Goal: Information Seeking & Learning: Learn about a topic

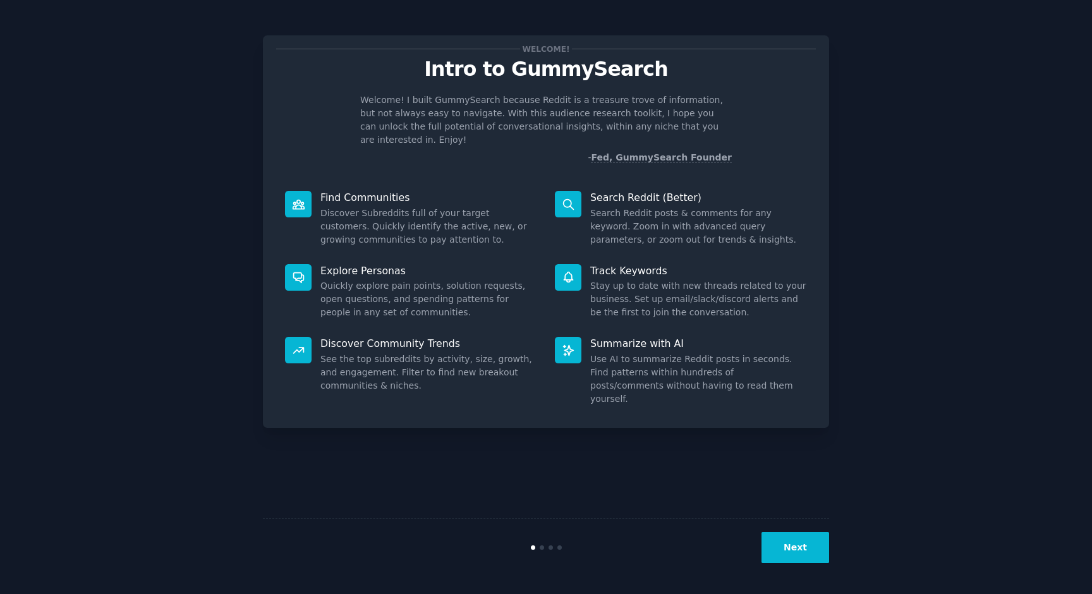
click at [835, 525] on div "Welcome! Intro to GummySearch Welcome! I built GummySearch because Reddit is a …" at bounding box center [546, 297] width 1057 height 559
click at [801, 535] on button "Next" at bounding box center [796, 547] width 68 height 31
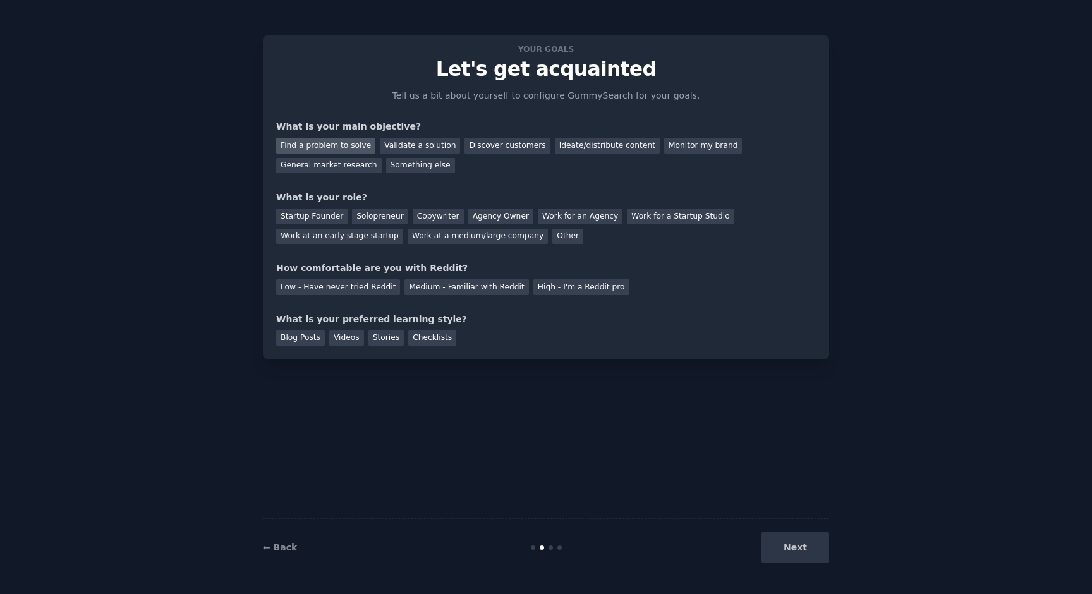
click at [335, 152] on div "Find a problem to solve" at bounding box center [325, 146] width 99 height 16
click at [337, 168] on div "General market research" at bounding box center [329, 166] width 106 height 16
click at [344, 145] on div "Find a problem to solve" at bounding box center [325, 146] width 99 height 16
click at [471, 211] on div "Agency Owner" at bounding box center [500, 217] width 65 height 16
click at [499, 290] on div "Medium - Familiar with Reddit" at bounding box center [467, 287] width 124 height 16
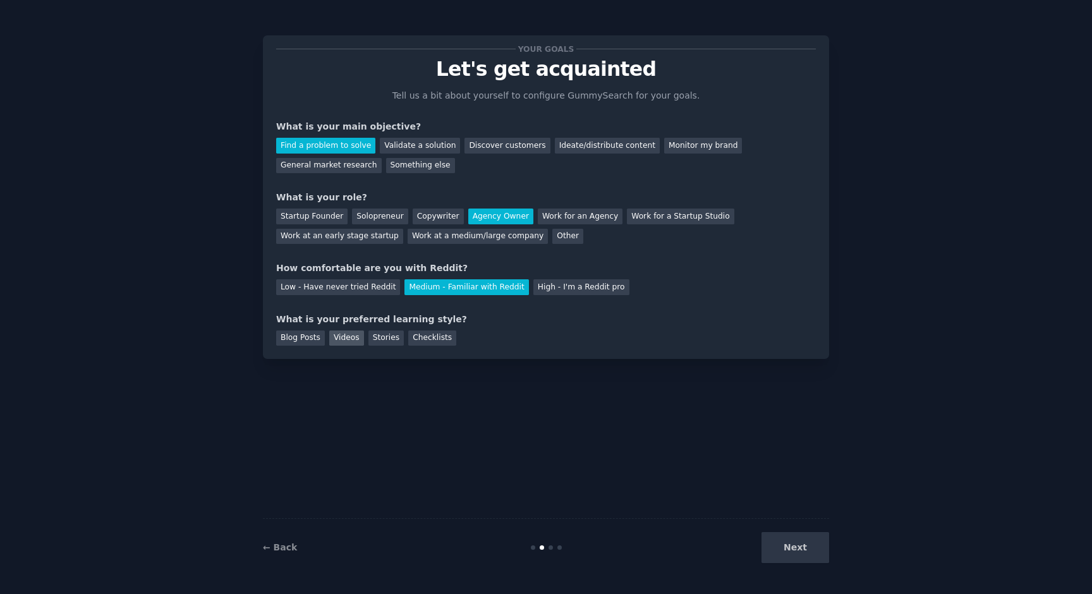
click at [341, 336] on div "Videos" at bounding box center [346, 339] width 35 height 16
click at [370, 337] on div "Stories" at bounding box center [386, 339] width 35 height 16
click at [353, 339] on div "Videos" at bounding box center [346, 339] width 35 height 16
click at [809, 559] on button "Next" at bounding box center [796, 547] width 68 height 31
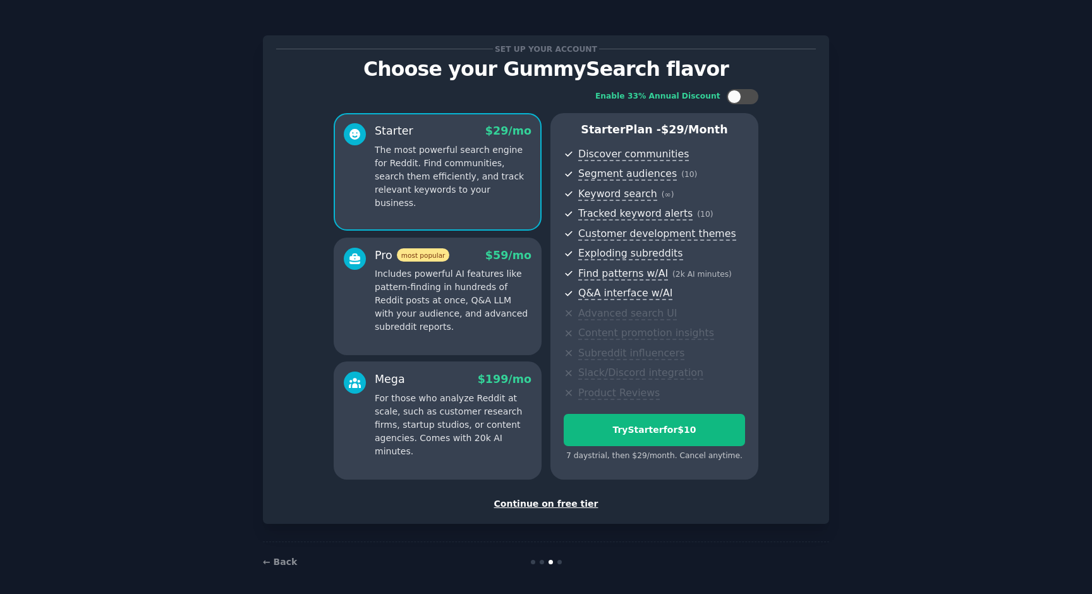
click at [526, 508] on div "Continue on free tier" at bounding box center [546, 504] width 540 height 13
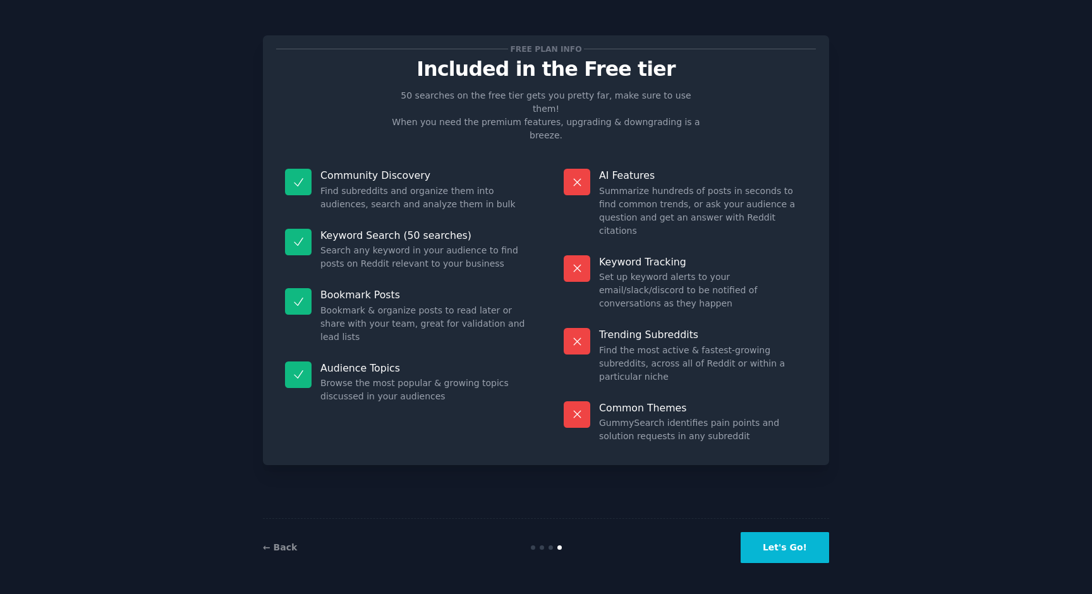
click at [791, 540] on button "Let's Go!" at bounding box center [785, 547] width 89 height 31
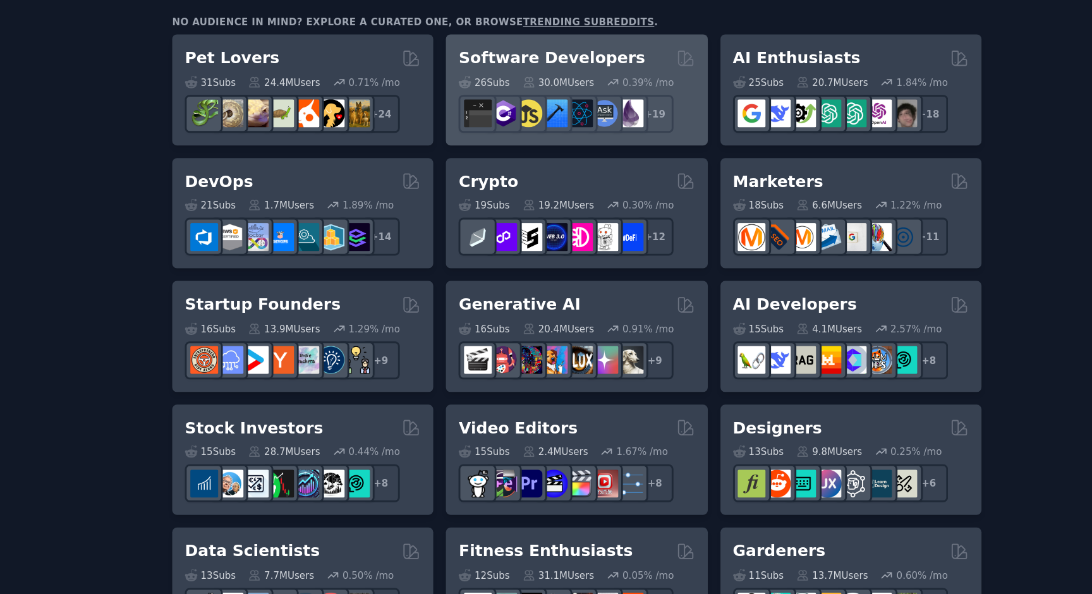
scroll to position [147, 0]
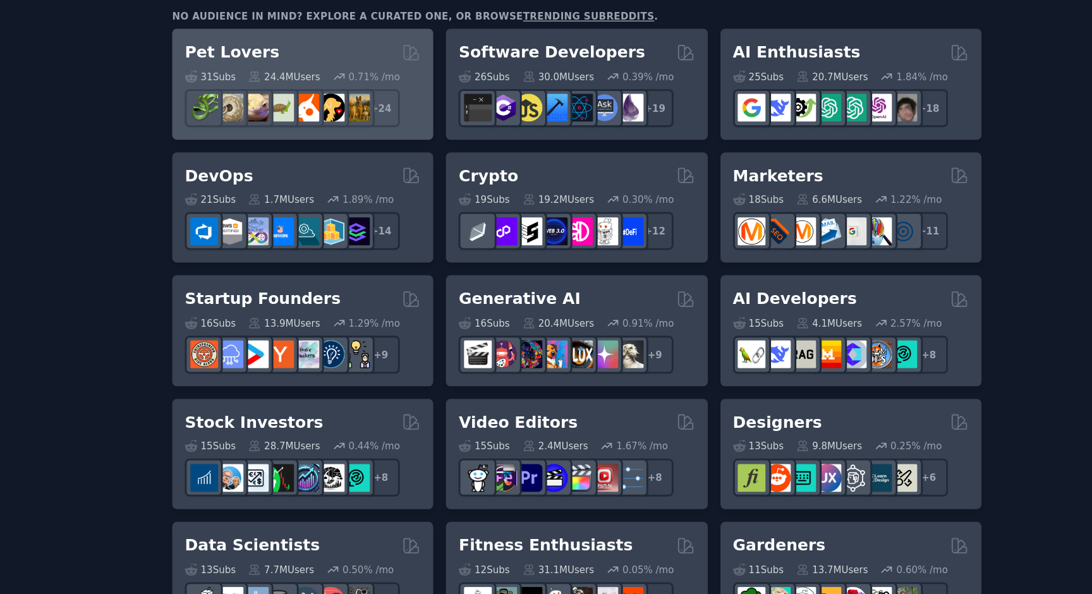
click at [308, 110] on h2 "Pet Lovers" at bounding box center [327, 112] width 66 height 16
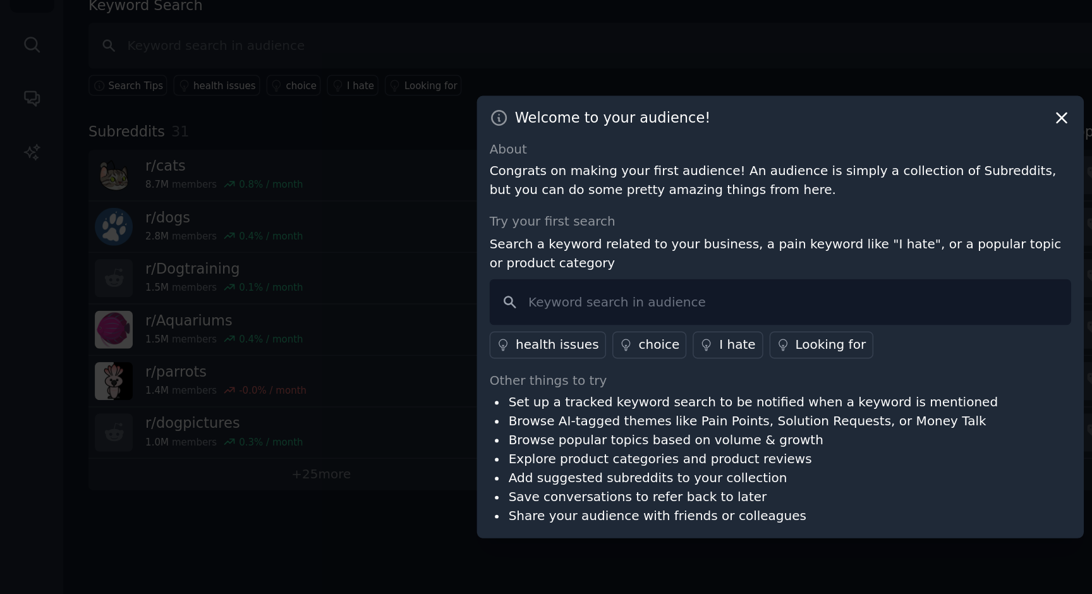
click at [216, 128] on div at bounding box center [546, 297] width 1092 height 594
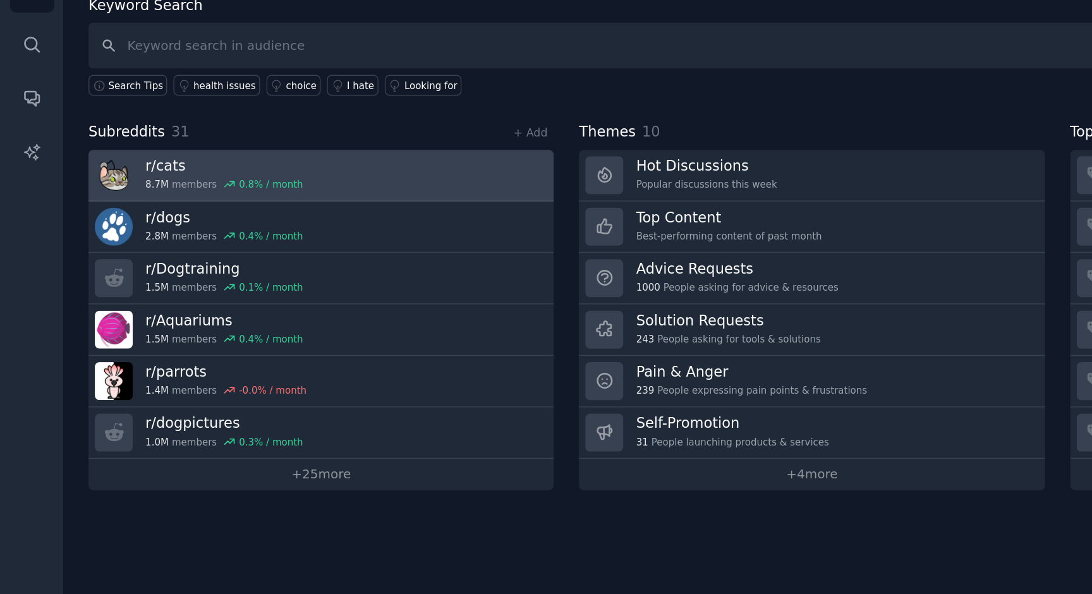
click at [125, 198] on div "r/ cats 8.7M members 0.8 % / month" at bounding box center [157, 198] width 111 height 27
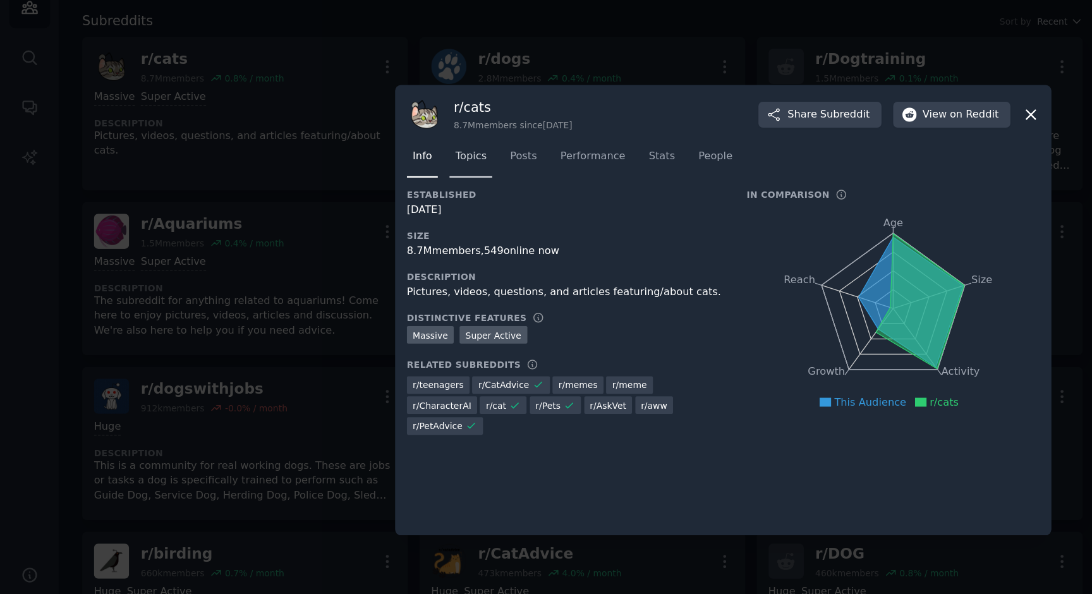
click at [365, 181] on span "Topics" at bounding box center [355, 181] width 23 height 11
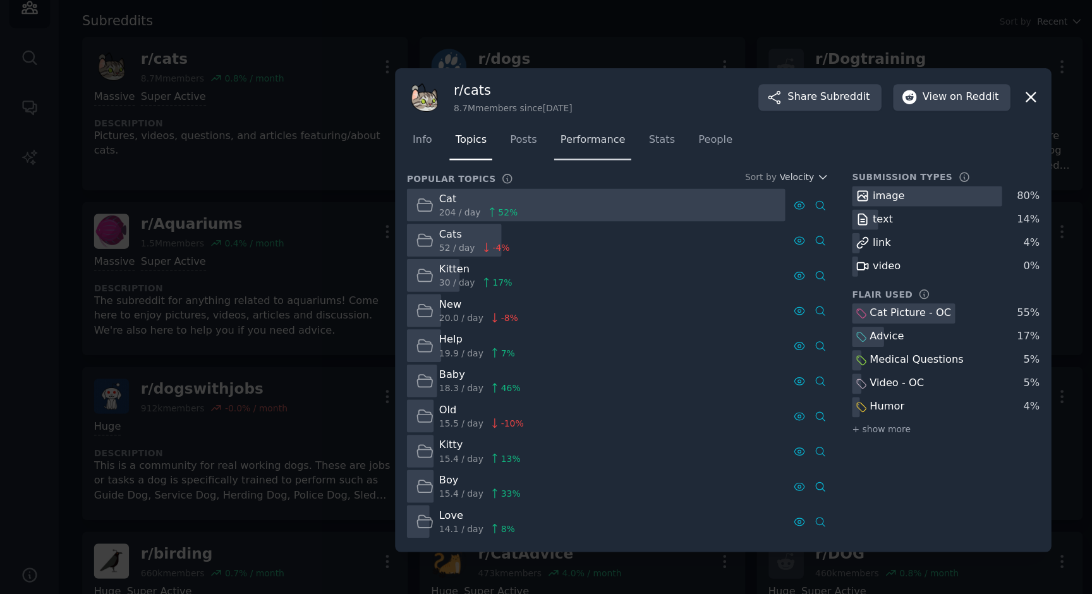
click at [419, 183] on link "Performance" at bounding box center [447, 172] width 58 height 26
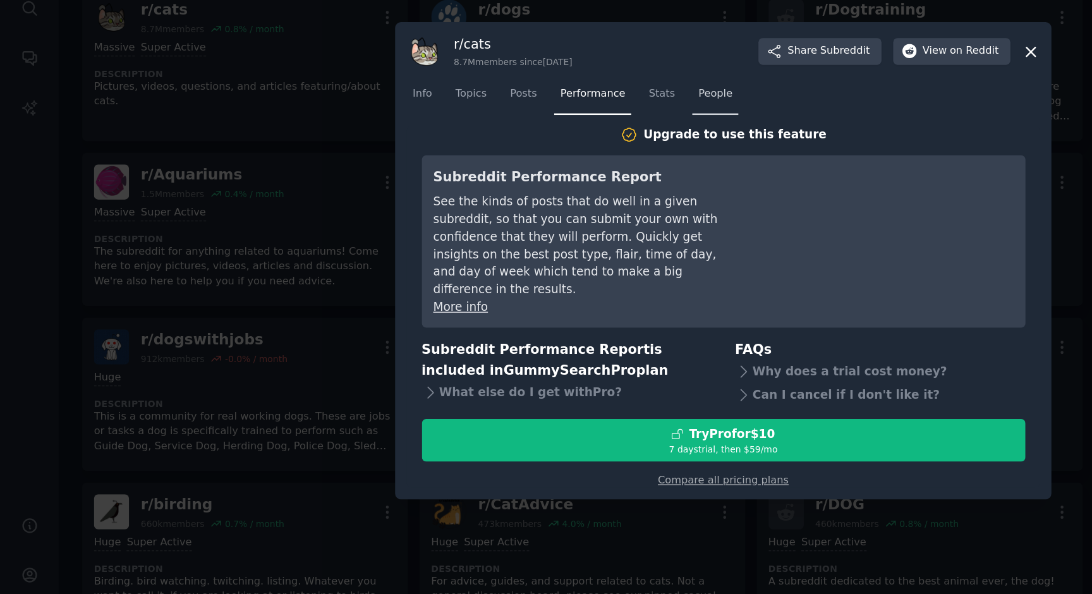
click at [524, 181] on link "People" at bounding box center [540, 174] width 35 height 26
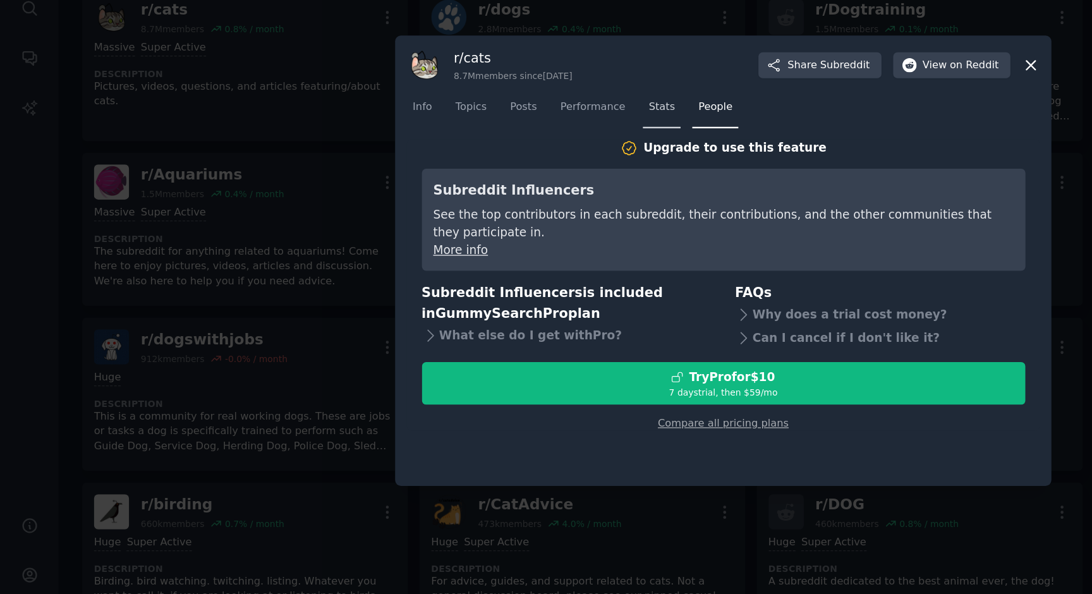
click at [485, 187] on link "Stats" at bounding box center [499, 184] width 28 height 26
click at [255, 346] on div at bounding box center [546, 297] width 1092 height 594
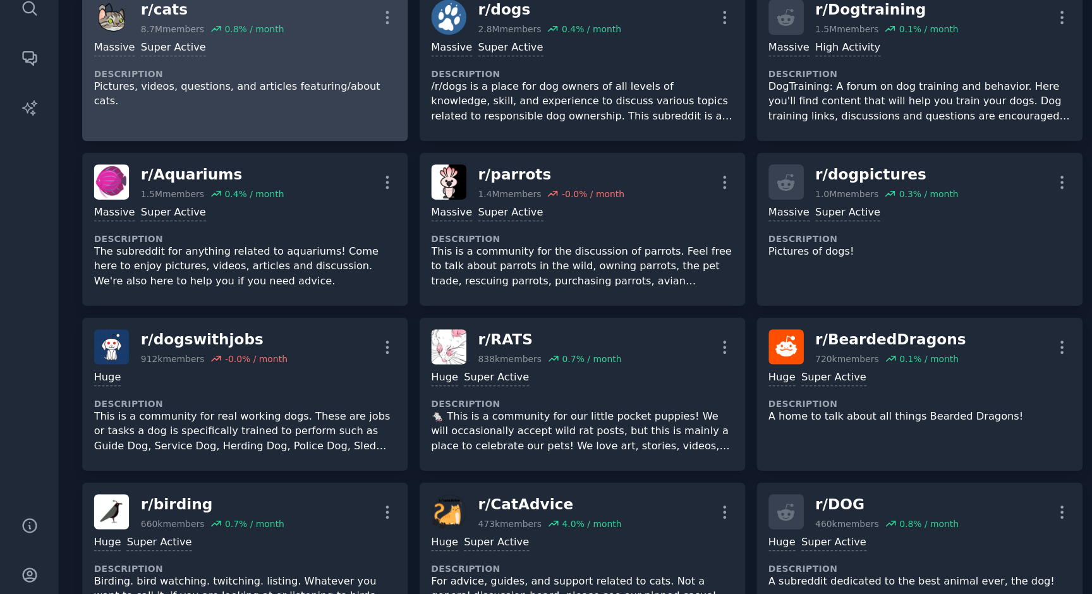
click at [195, 154] on dt "Description" at bounding box center [185, 156] width 228 height 9
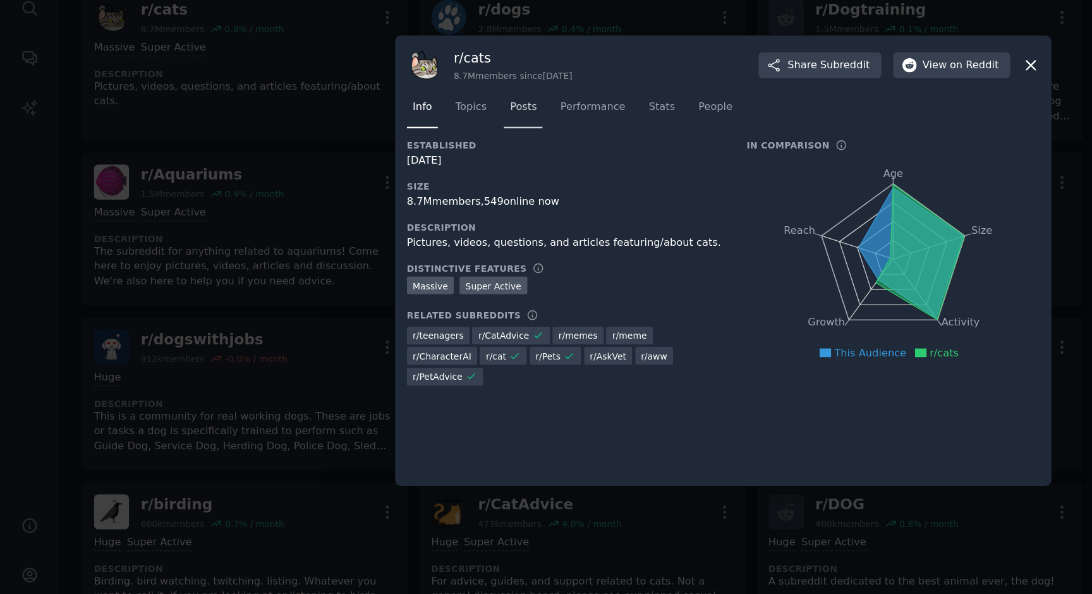
click at [396, 176] on span "Posts" at bounding box center [395, 181] width 20 height 11
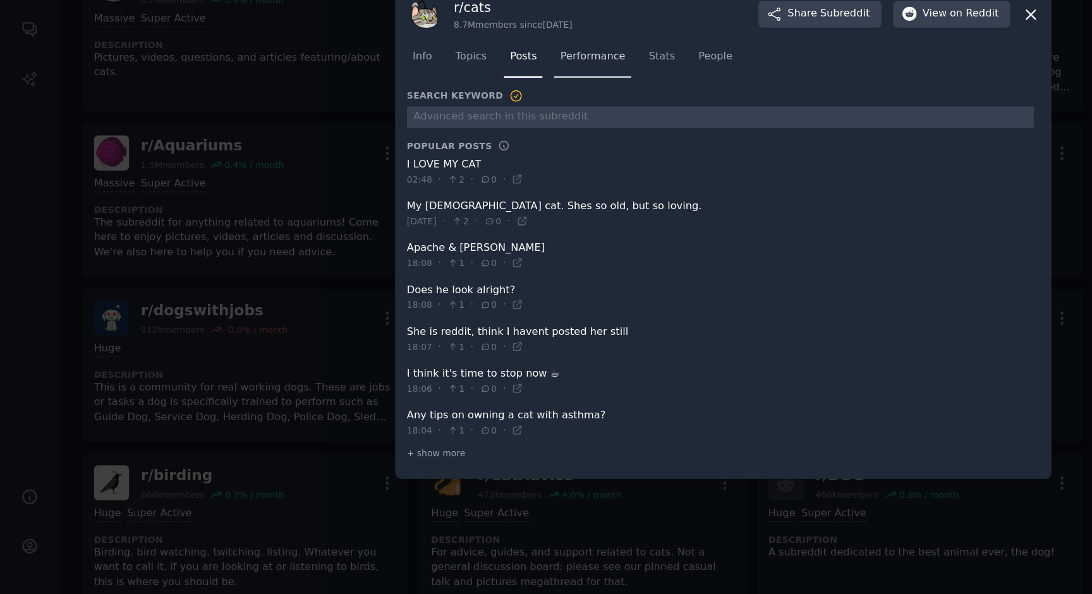
click at [460, 173] on link "Performance" at bounding box center [447, 168] width 58 height 26
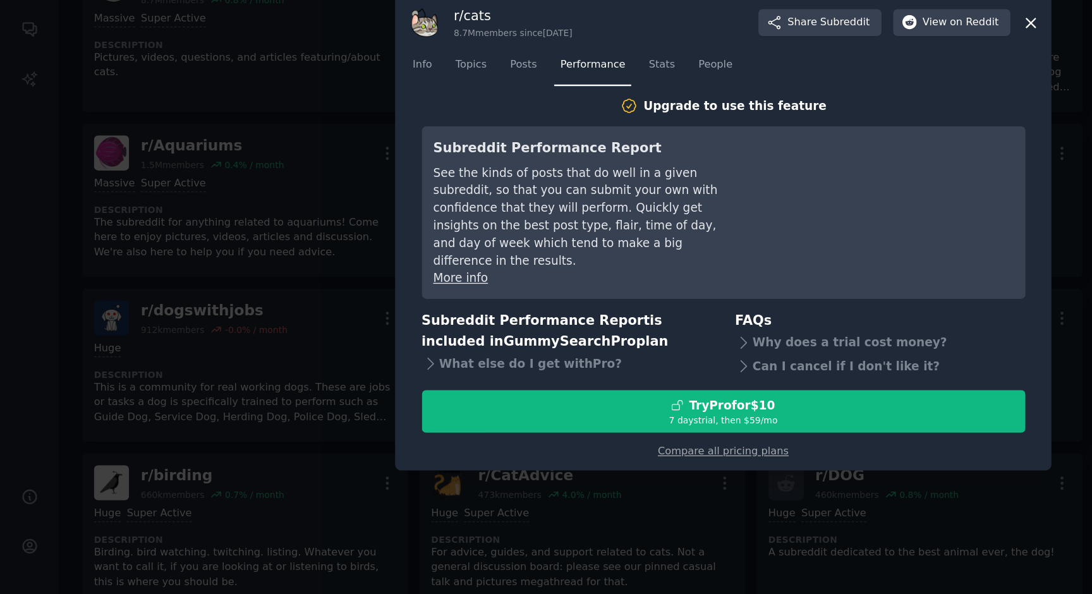
click at [253, 319] on div at bounding box center [546, 297] width 1092 height 594
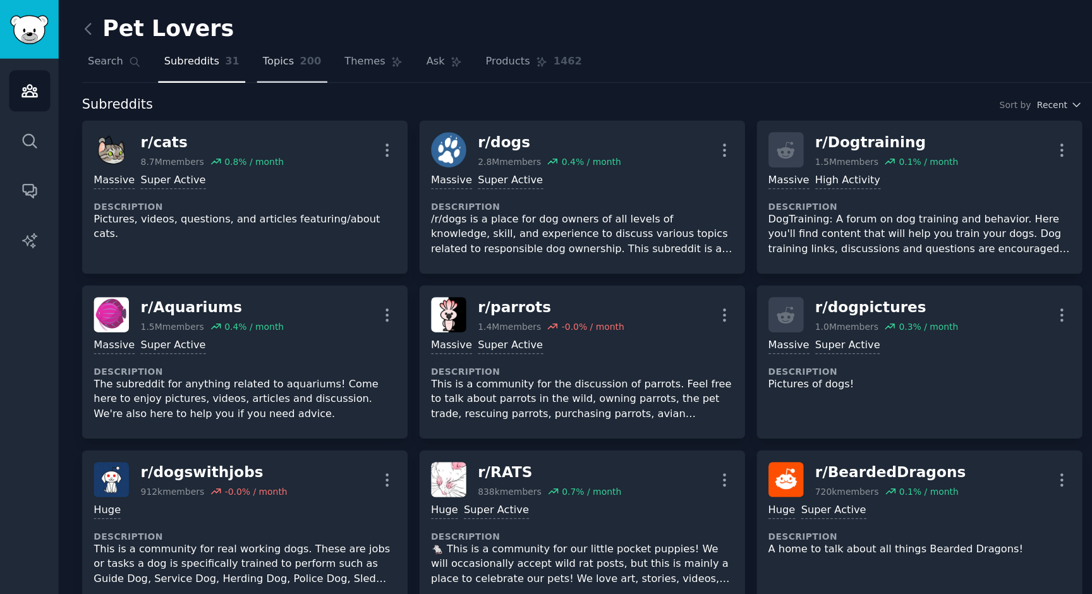
click at [223, 43] on link "Topics 200" at bounding box center [220, 50] width 53 height 26
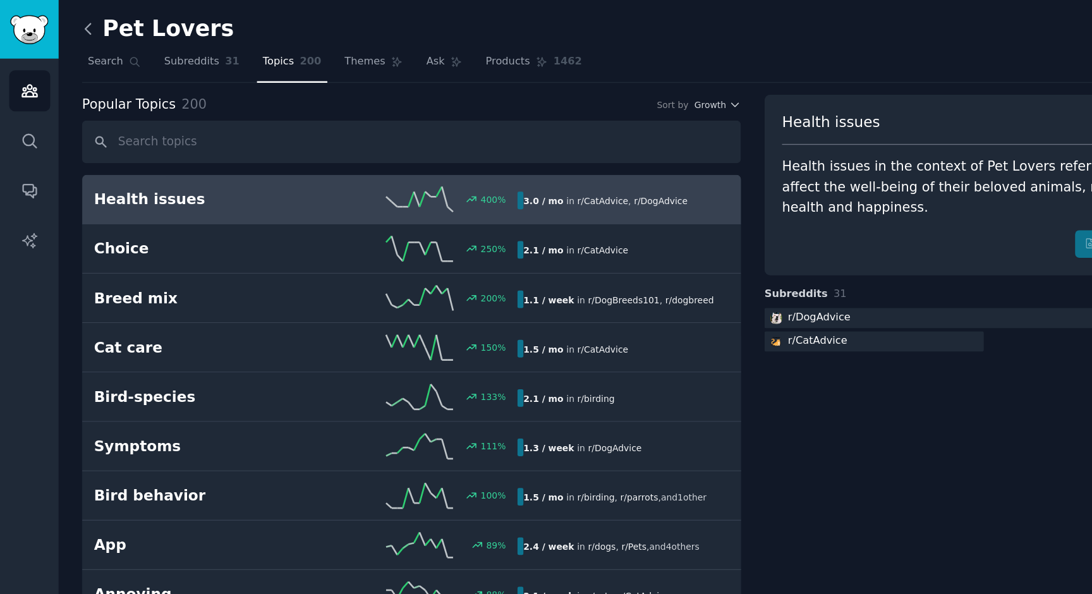
click at [68, 24] on icon at bounding box center [66, 21] width 13 height 13
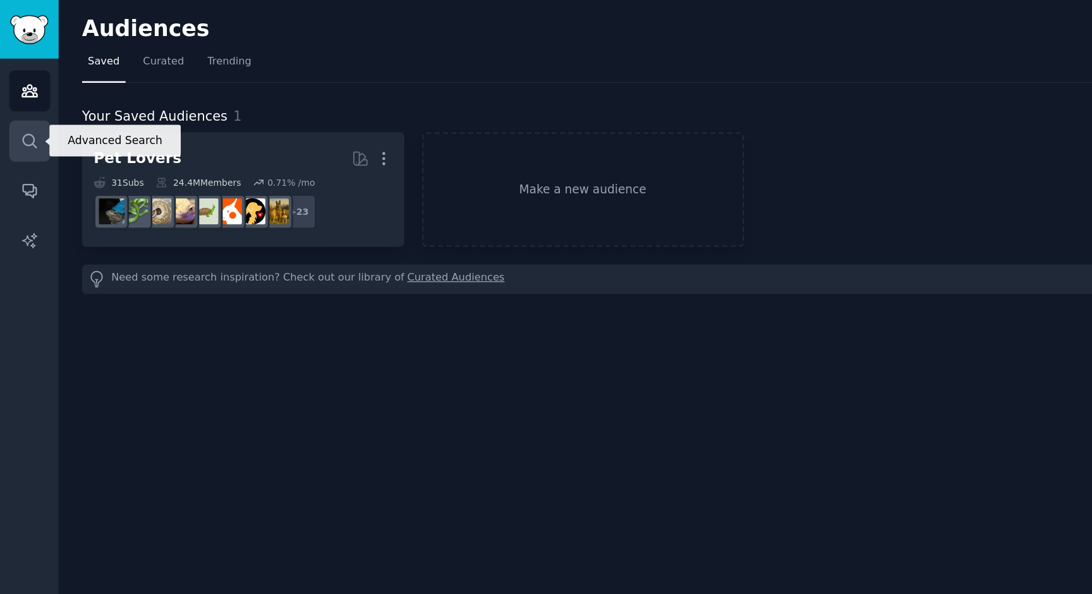
click at [15, 92] on link "Search" at bounding box center [22, 106] width 31 height 31
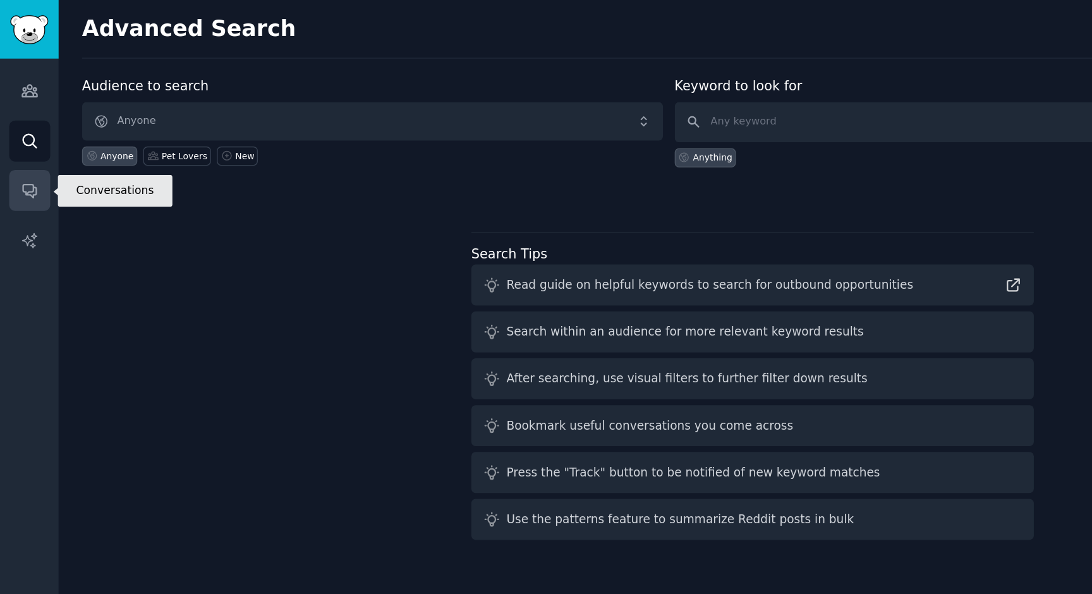
click at [26, 135] on link "Conversations" at bounding box center [22, 143] width 31 height 31
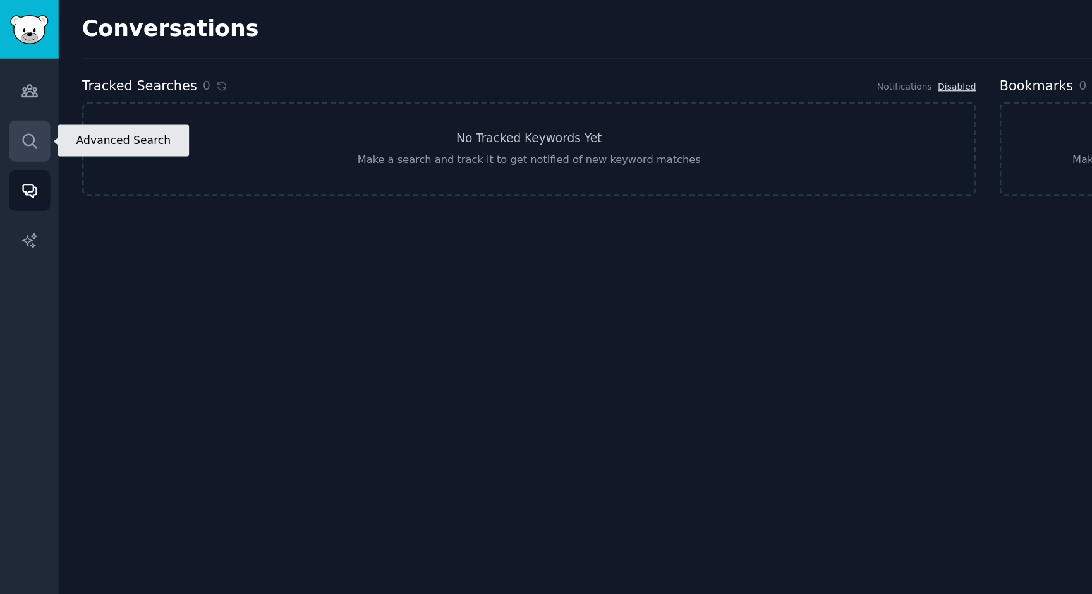
click at [25, 108] on icon "Sidebar" at bounding box center [22, 106] width 10 height 10
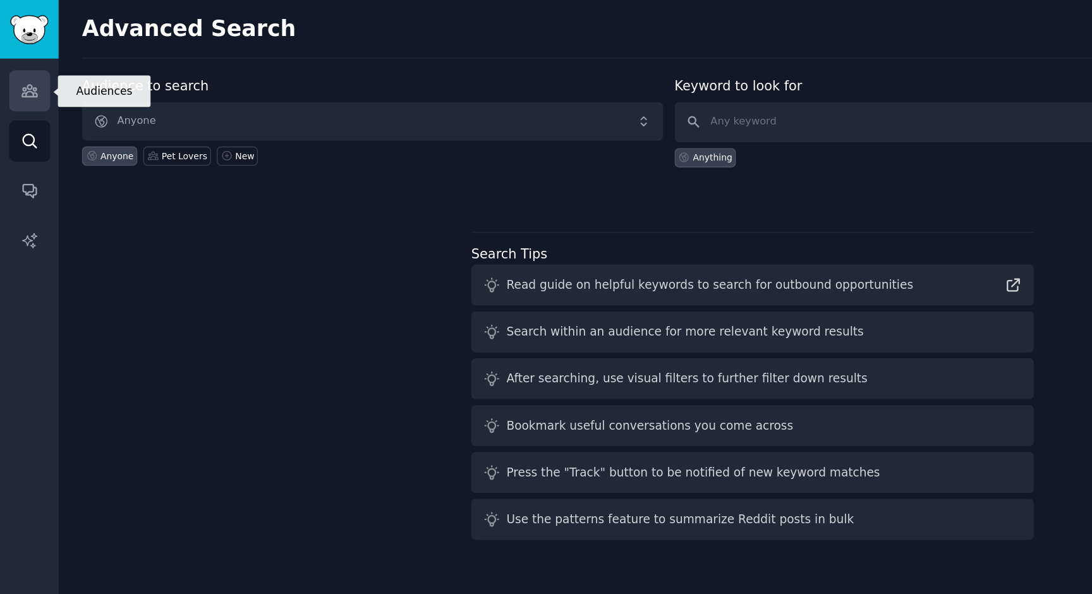
click at [25, 78] on link "Audiences" at bounding box center [22, 68] width 31 height 31
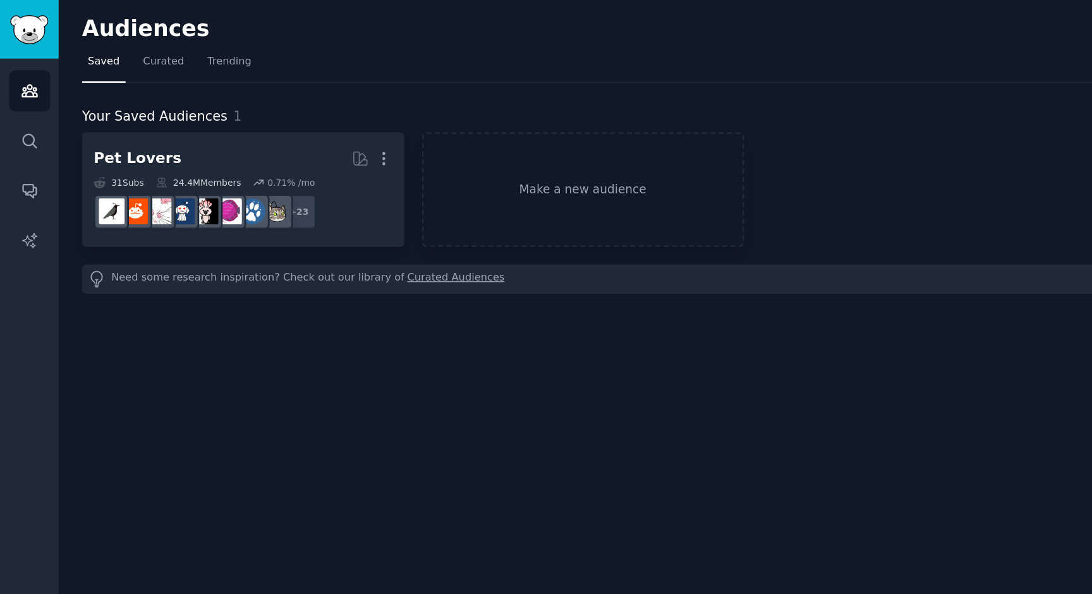
click at [119, 28] on h2 "Audiences" at bounding box center [517, 22] width 910 height 20
click at [171, 54] on link "Trending" at bounding box center [173, 50] width 42 height 26
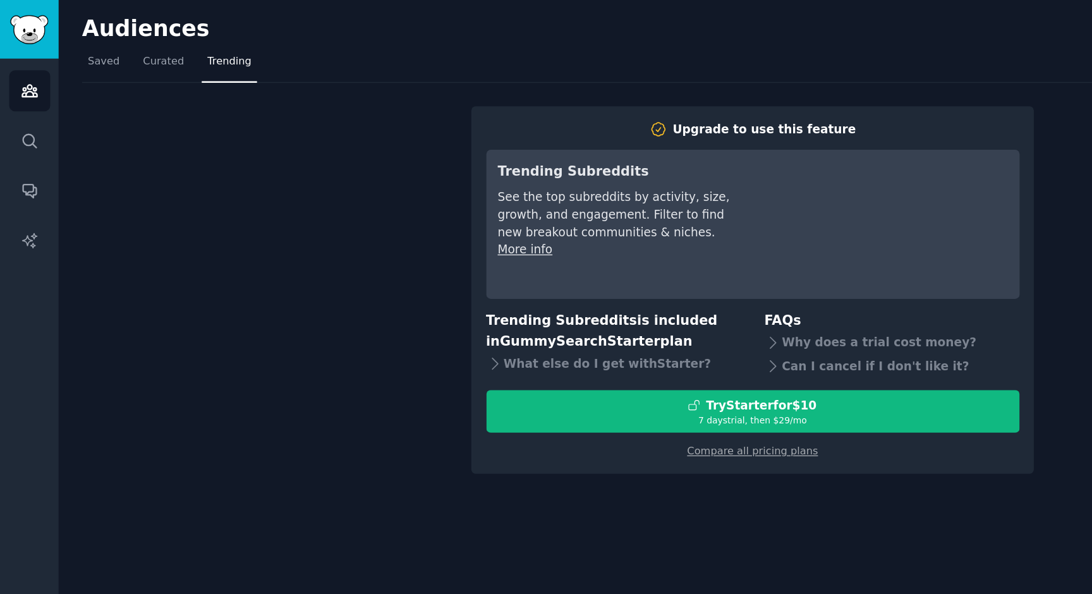
click at [169, 126] on div "Upgrade to use this feature Trending Subreddits See the top subreddits by activ…" at bounding box center [568, 210] width 1013 height 295
click at [18, 23] on img "Sidebar" at bounding box center [22, 22] width 29 height 22
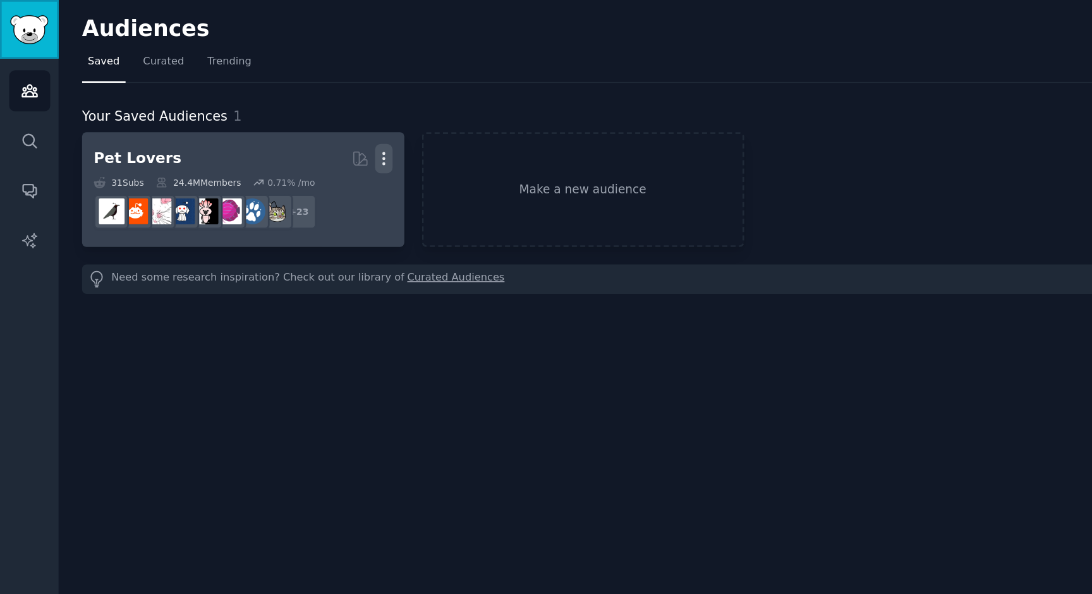
click at [293, 118] on icon "button" at bounding box center [289, 119] width 13 height 13
click at [255, 146] on p "Delete" at bounding box center [255, 146] width 29 height 13
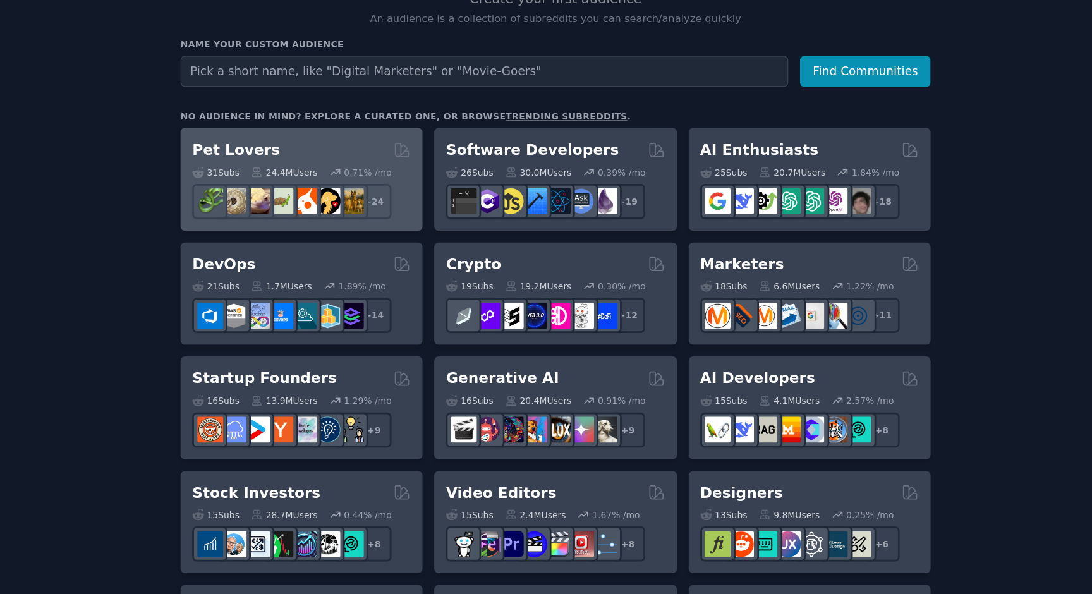
click at [331, 258] on h2 "Pet Lovers" at bounding box center [327, 259] width 66 height 16
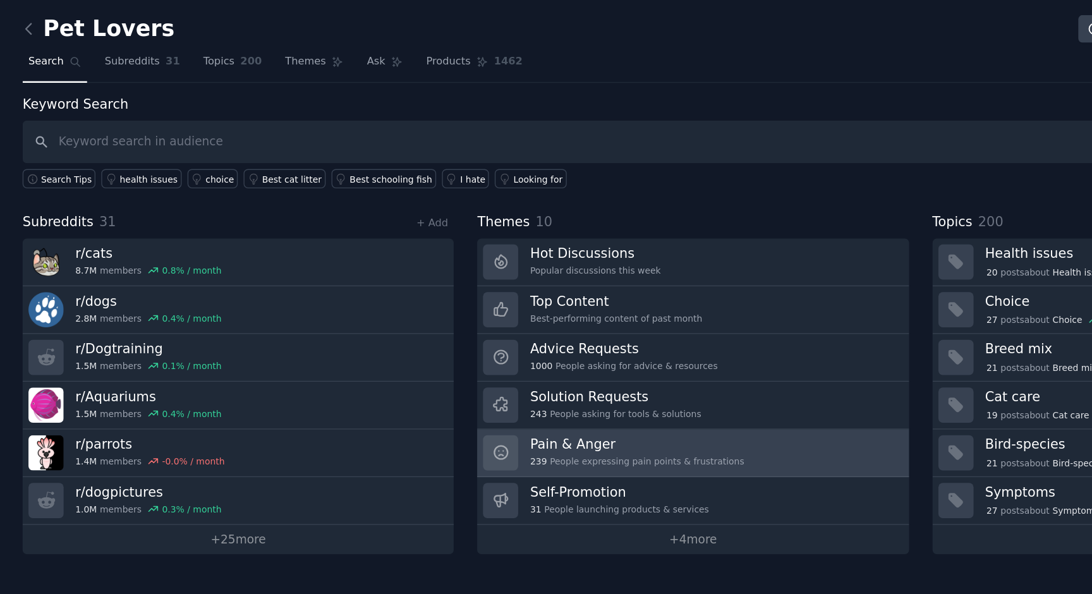
click at [567, 346] on div "239 People expressing pain points & frustrations" at bounding box center [526, 348] width 162 height 9
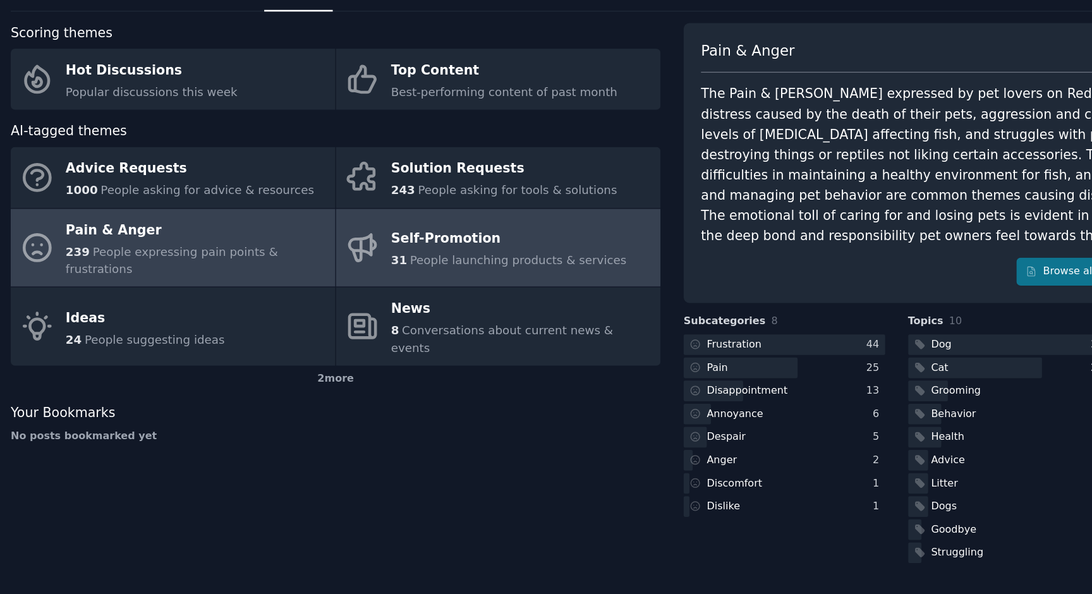
click at [463, 216] on link "Self-Promotion 31 People launching products & services" at bounding box center [435, 244] width 248 height 60
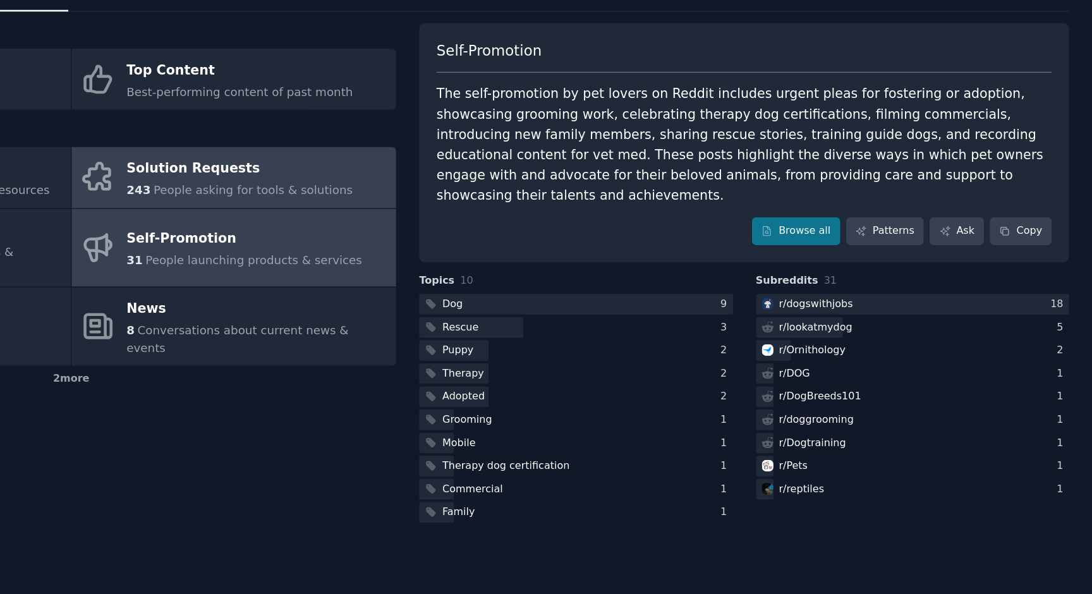
click at [470, 193] on div "243 People asking for tools & solutions" at bounding box center [439, 199] width 173 height 13
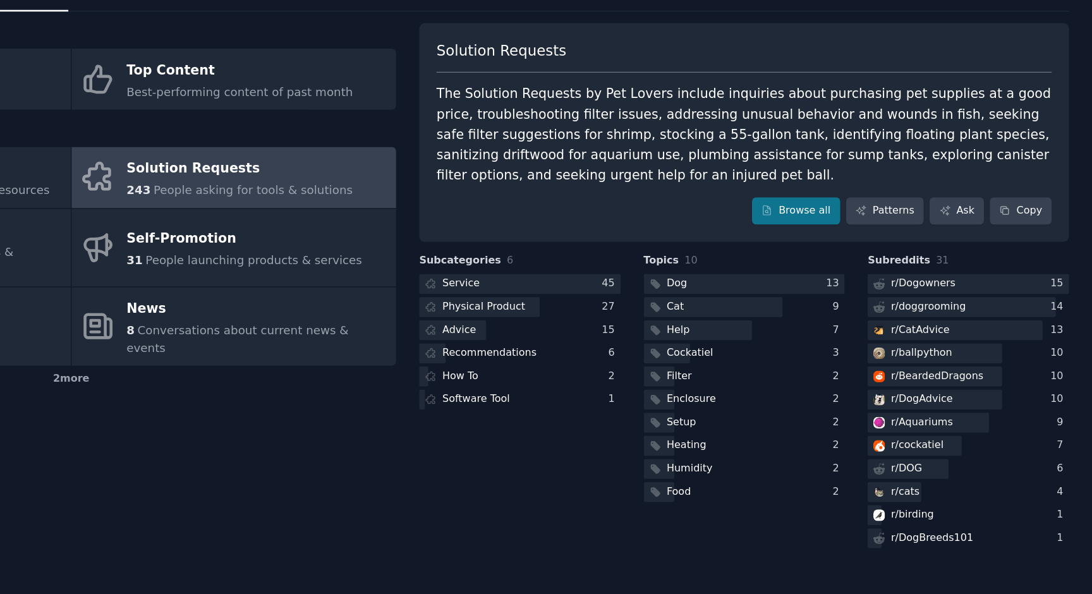
click at [487, 83] on div "Scoring themes" at bounding box center [311, 79] width 498 height 16
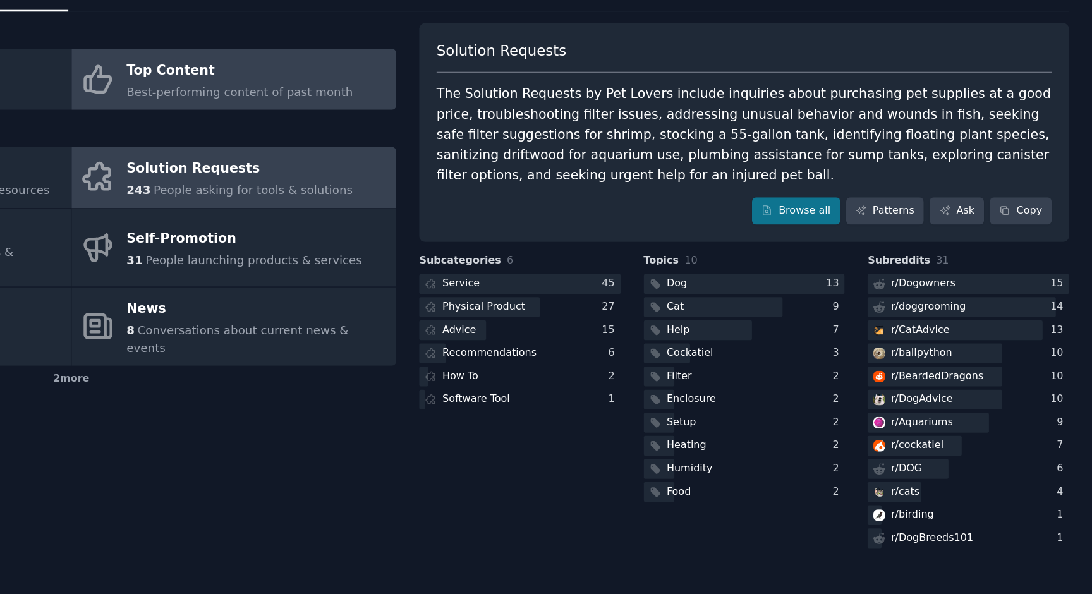
click at [484, 111] on div "Top Content" at bounding box center [439, 108] width 173 height 20
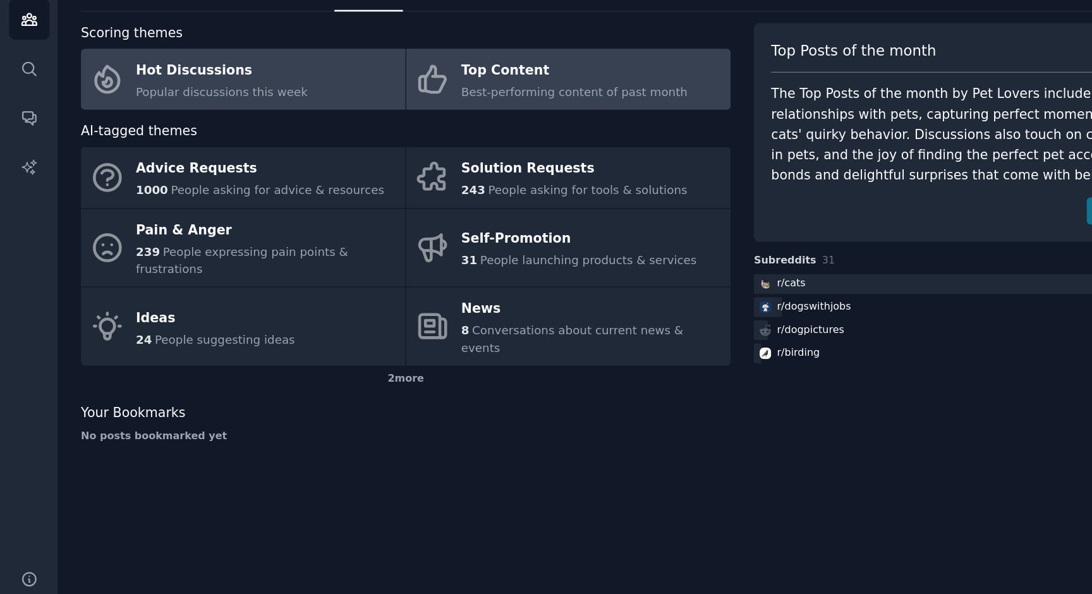
click at [241, 128] on link "Hot Discussions Popular discussions this week" at bounding box center [186, 114] width 248 height 47
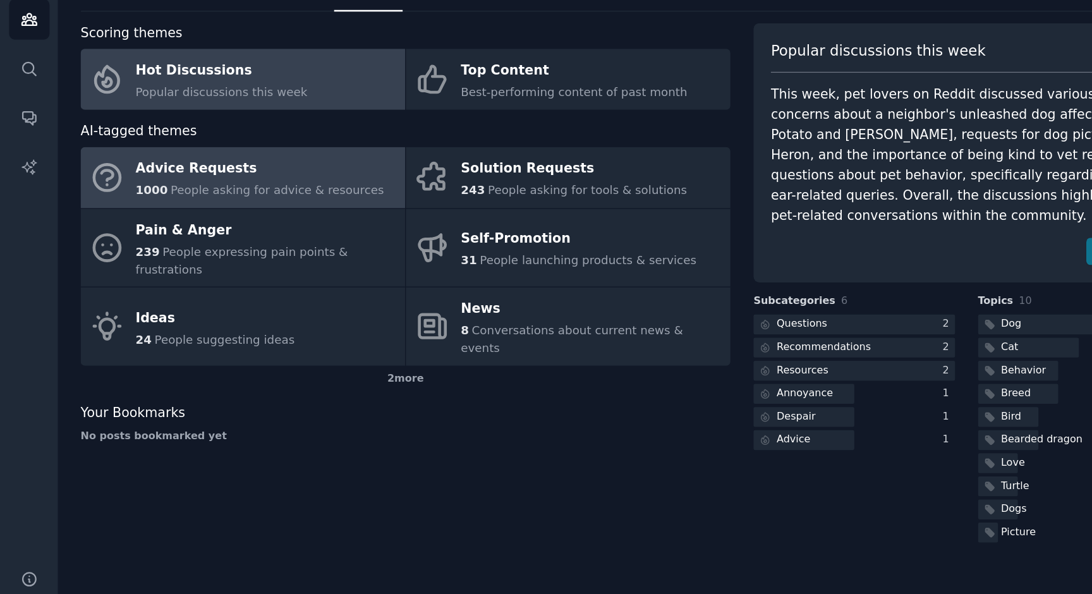
click at [211, 207] on link "Advice Requests 1000 People asking for advice & resources" at bounding box center [186, 189] width 248 height 47
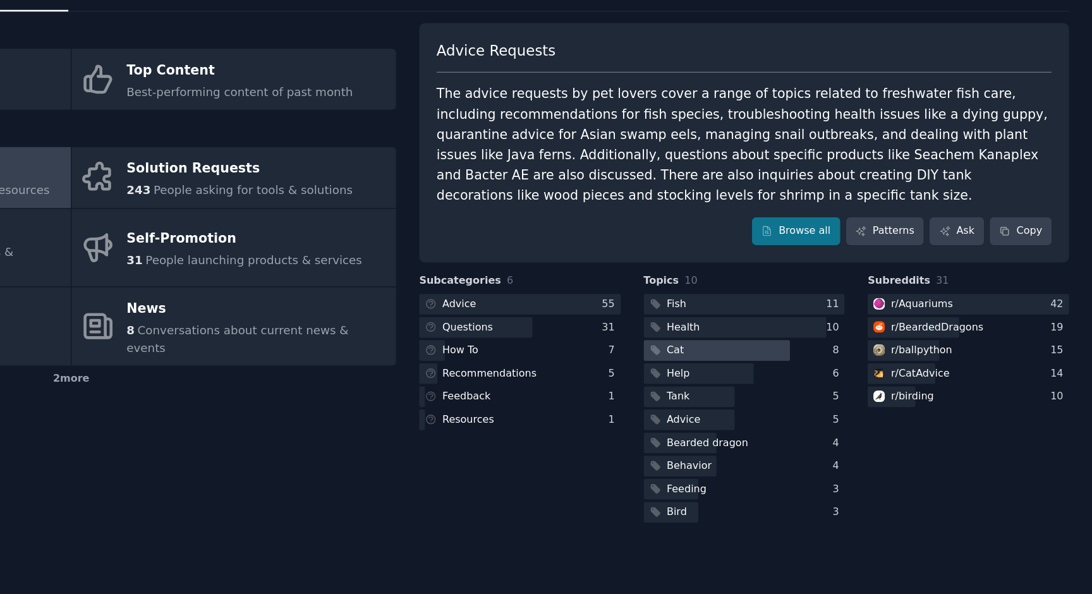
click at [801, 317] on div at bounding box center [805, 322] width 112 height 16
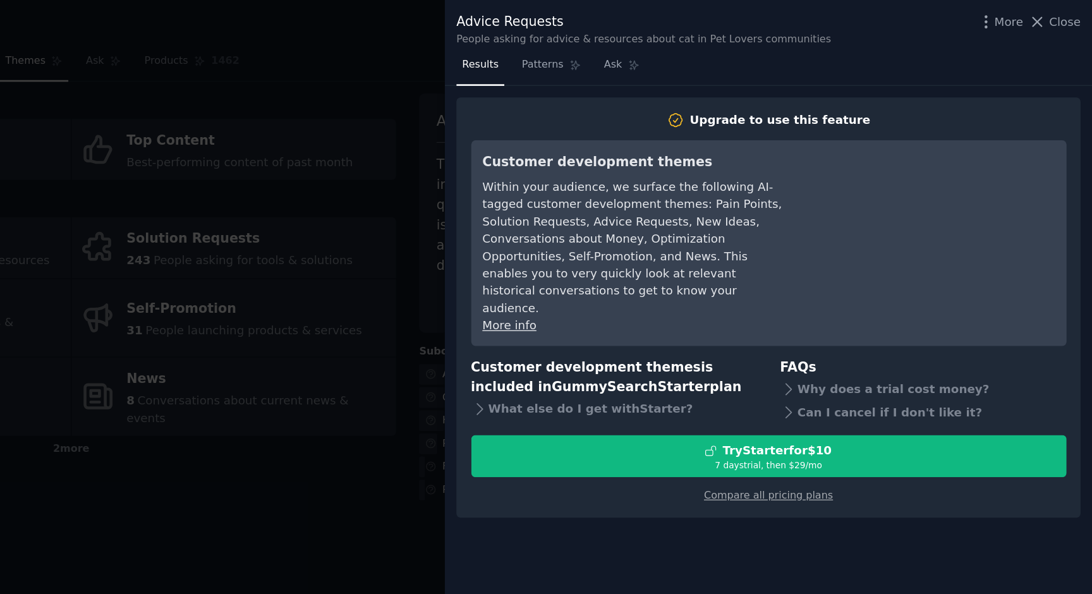
click at [540, 281] on div at bounding box center [546, 297] width 1092 height 594
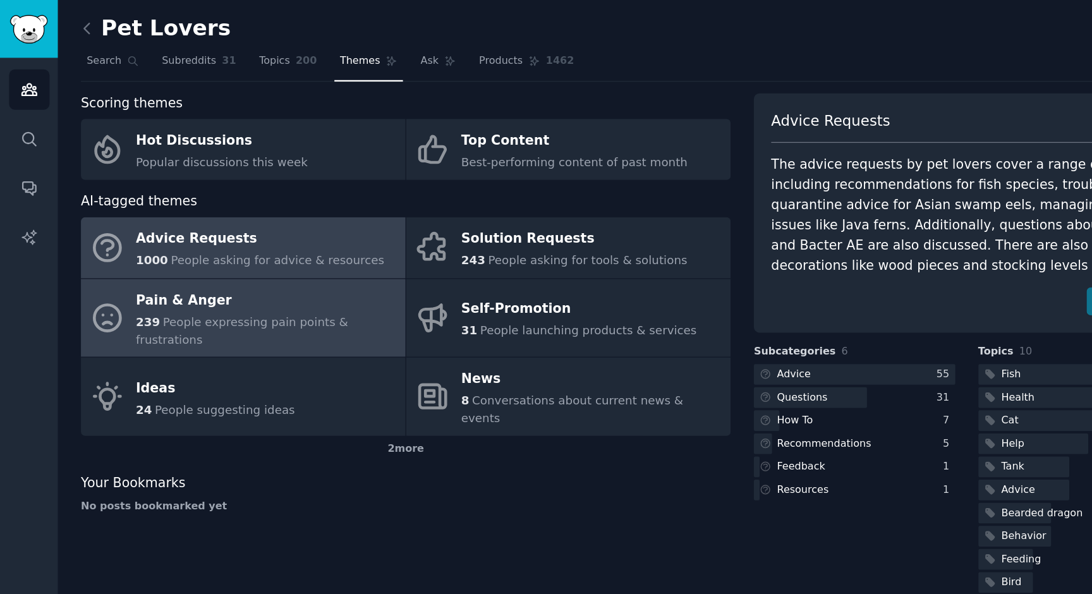
click at [264, 223] on div "Pain & Anger" at bounding box center [204, 230] width 200 height 20
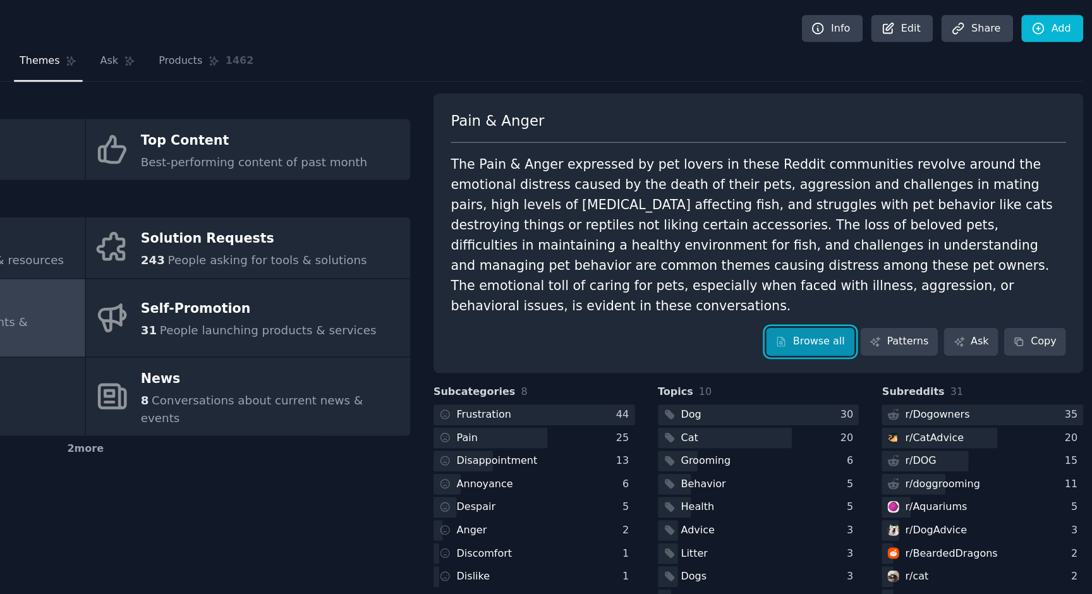
click at [879, 251] on link "Browse all" at bounding box center [866, 261] width 68 height 21
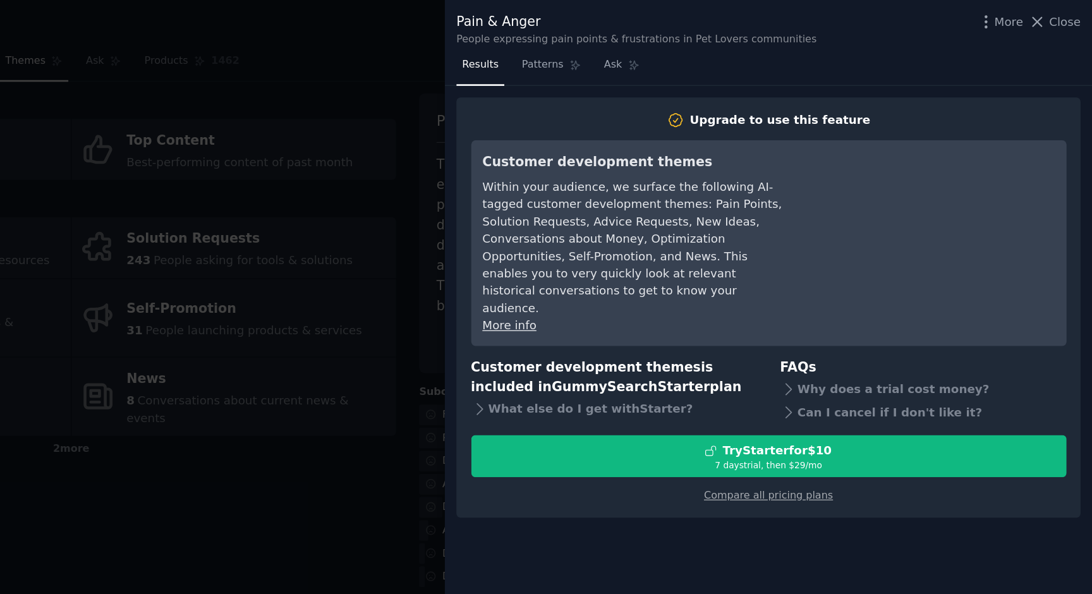
click at [542, 320] on div at bounding box center [546, 297] width 1092 height 594
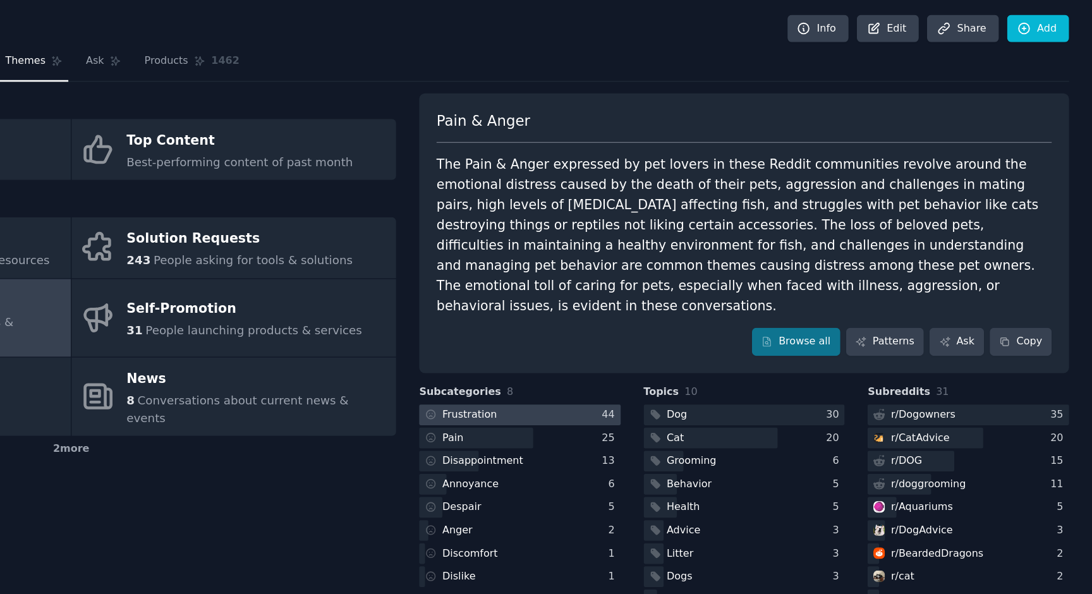
click at [683, 310] on div at bounding box center [654, 318] width 154 height 16
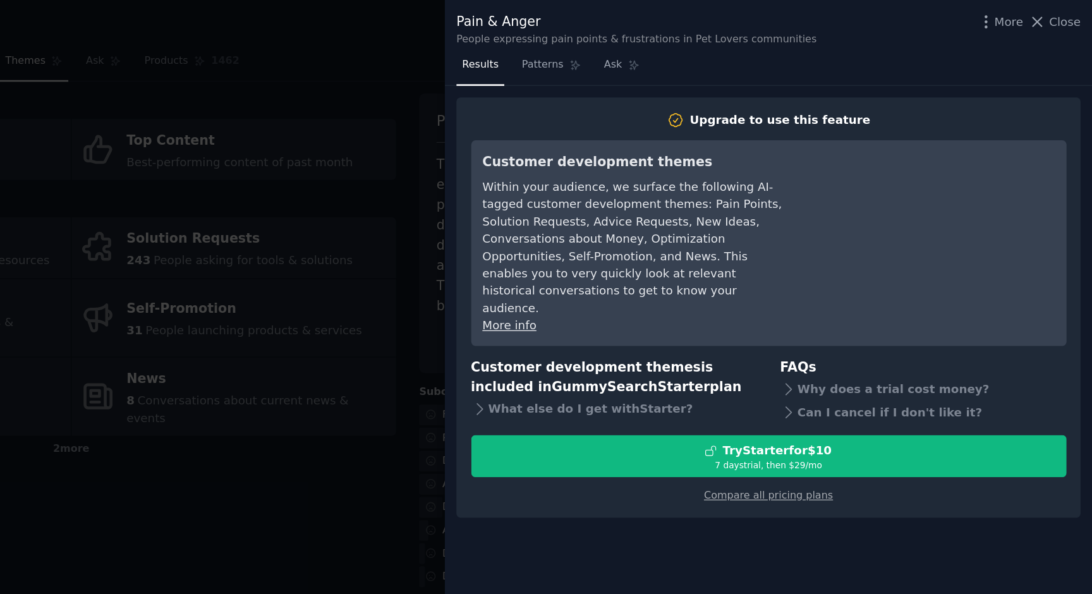
click at [551, 324] on div at bounding box center [546, 297] width 1092 height 594
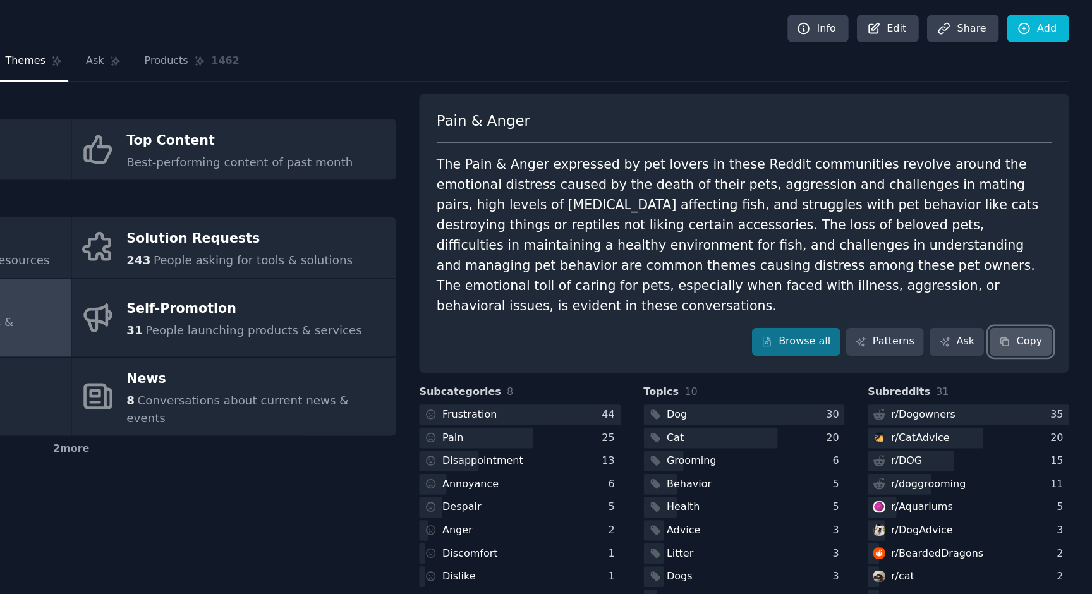
click at [1047, 251] on button "Copy" at bounding box center [1037, 261] width 47 height 21
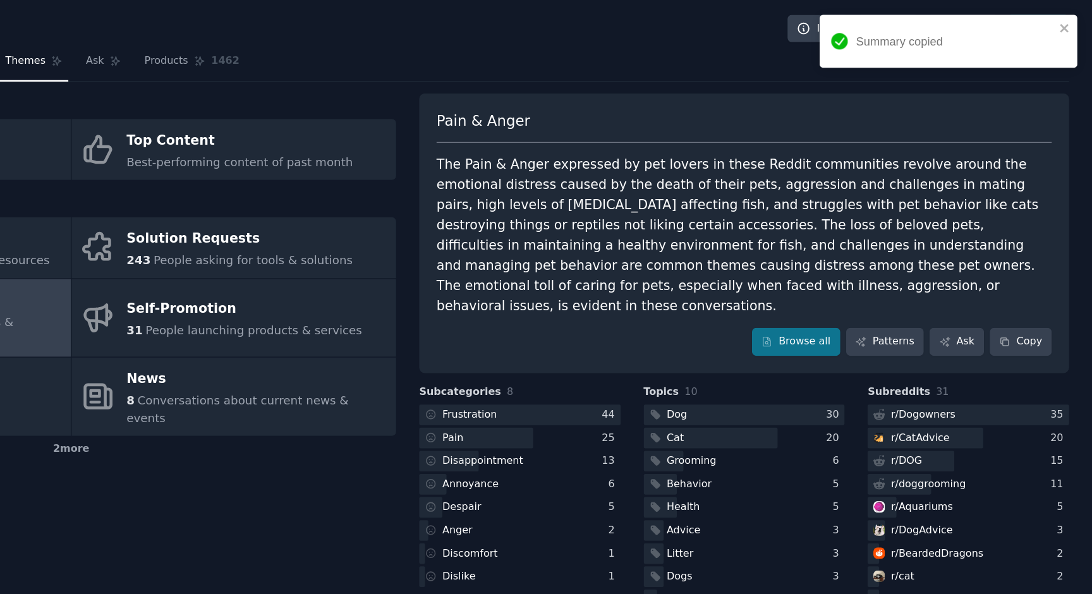
click at [1010, 198] on div "The Pain & Anger expressed by pet lovers in these Reddit communities revolve ar…" at bounding box center [825, 180] width 471 height 124
